Goal: Information Seeking & Learning: Learn about a topic

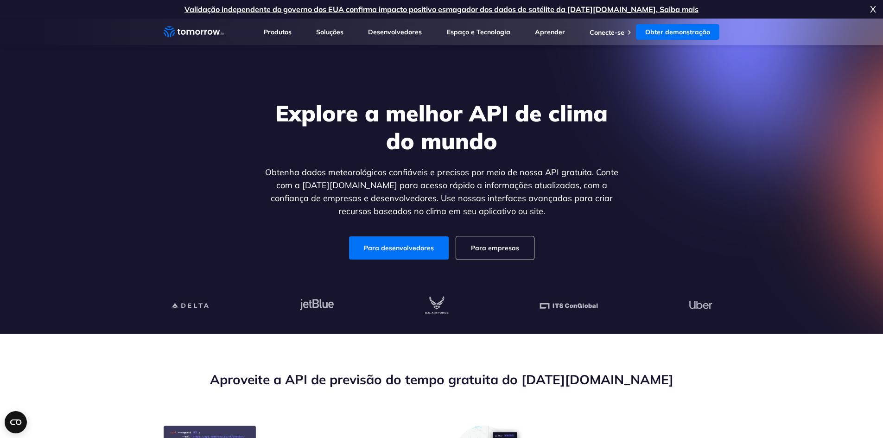
click at [108, 253] on section "Explore a melhor API de clima do mundo Obtenha dados meteorológicos confiáveis …" at bounding box center [441, 176] width 883 height 315
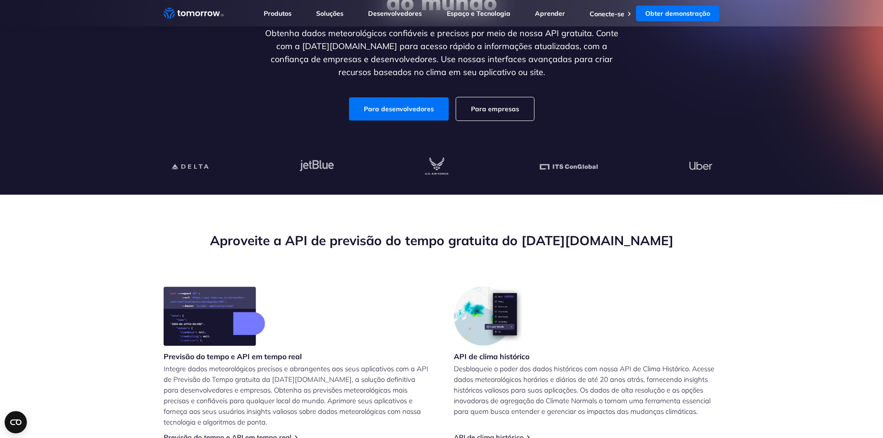
scroll to position [185, 0]
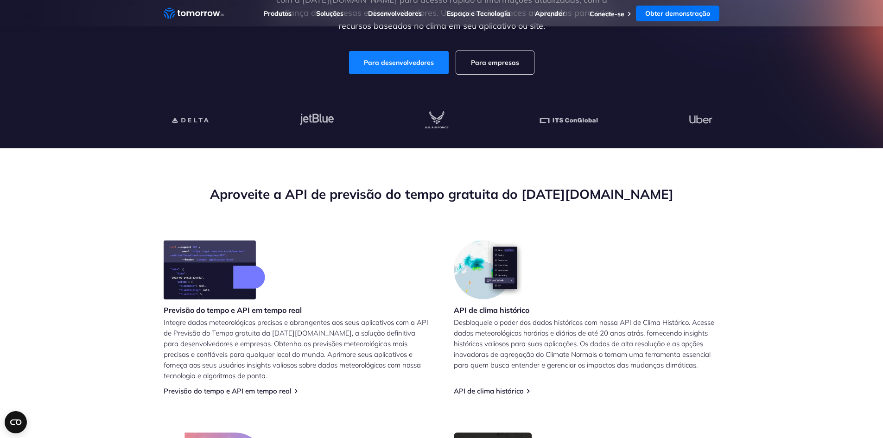
click at [409, 60] on font "Para desenvolvedores" at bounding box center [399, 62] width 70 height 8
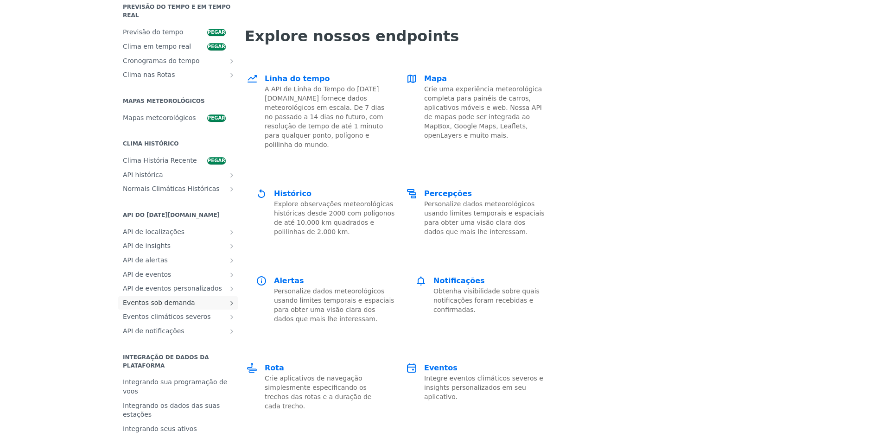
scroll to position [221, 0]
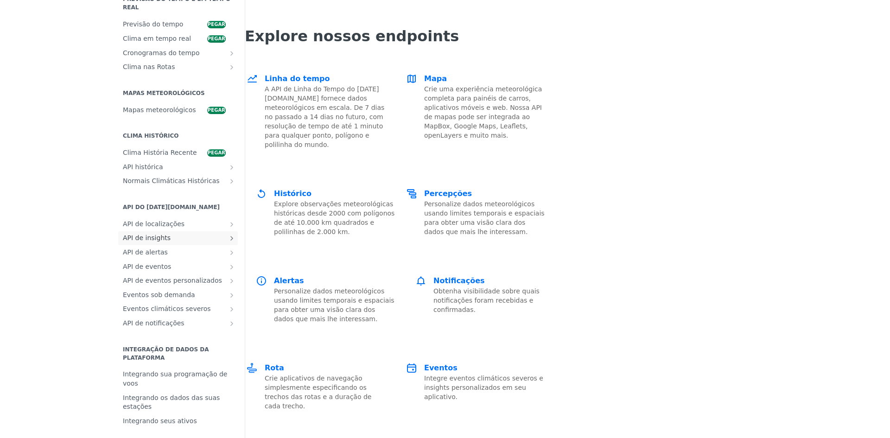
click at [123, 236] on font "API de insights" at bounding box center [147, 237] width 48 height 7
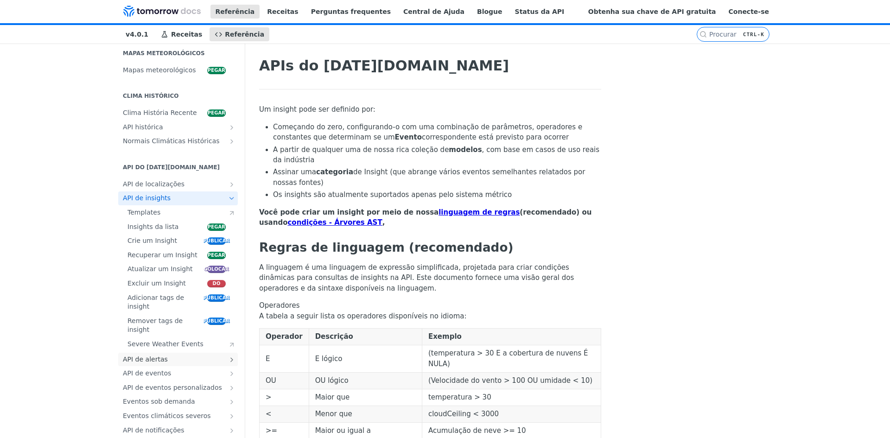
click at [146, 355] on font "API de alertas" at bounding box center [145, 358] width 45 height 7
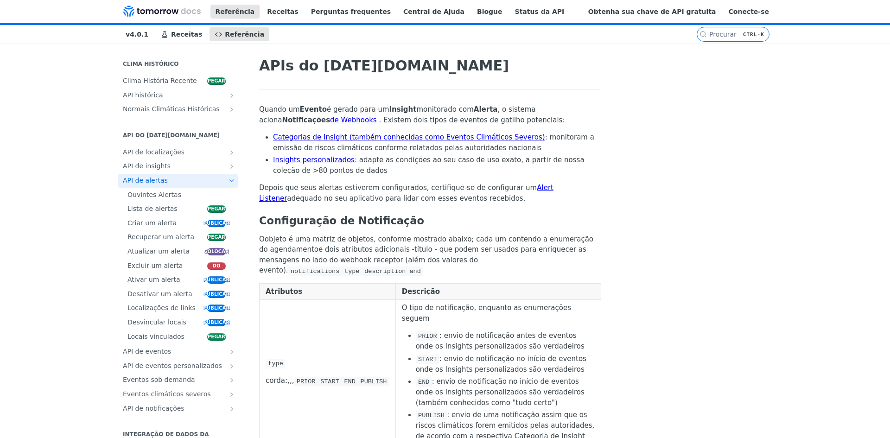
scroll to position [351, 0]
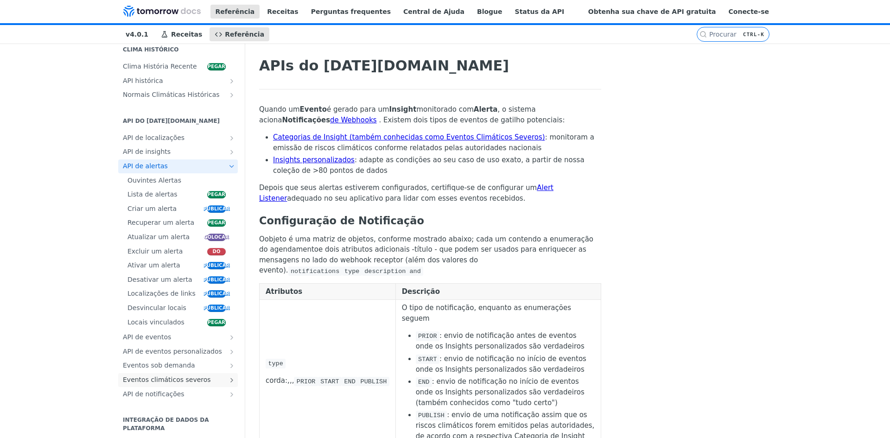
click at [141, 376] on font "Eventos climáticos severos" at bounding box center [167, 379] width 88 height 7
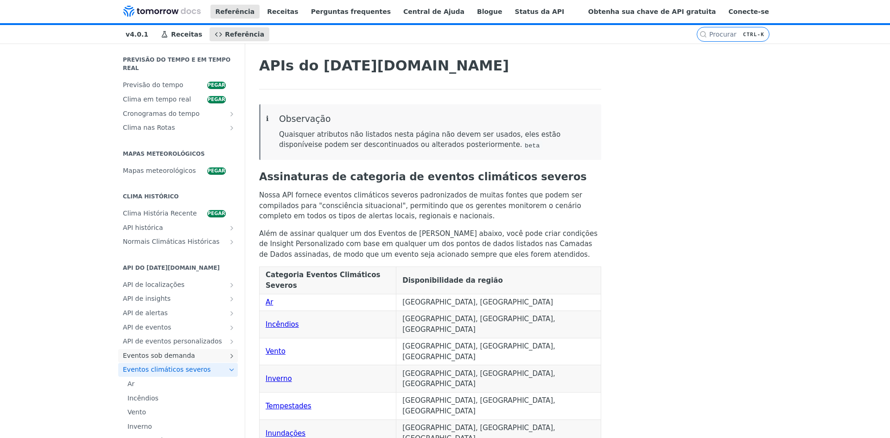
scroll to position [185, 0]
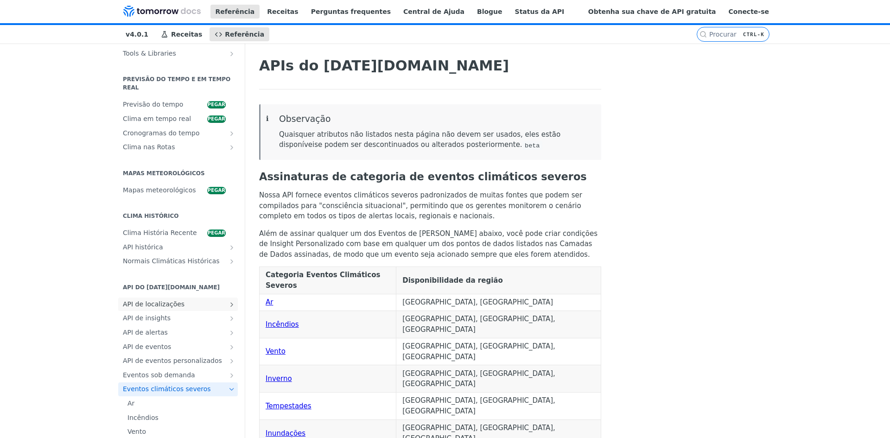
click at [144, 300] on font "API de localizações" at bounding box center [154, 303] width 62 height 7
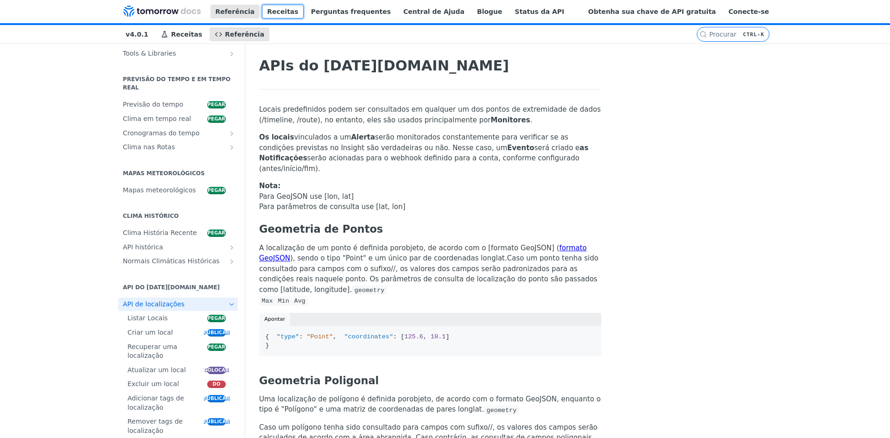
click at [273, 12] on font "Receitas" at bounding box center [282, 11] width 31 height 7
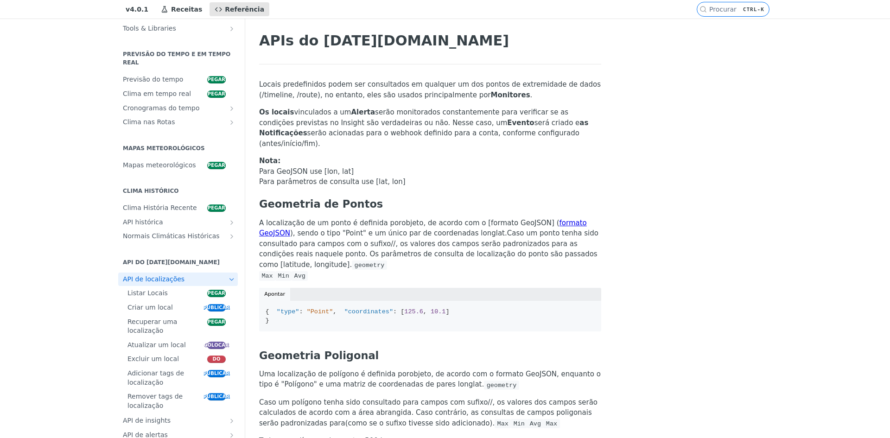
scroll to position [46, 0]
